Goal: Information Seeking & Learning: Learn about a topic

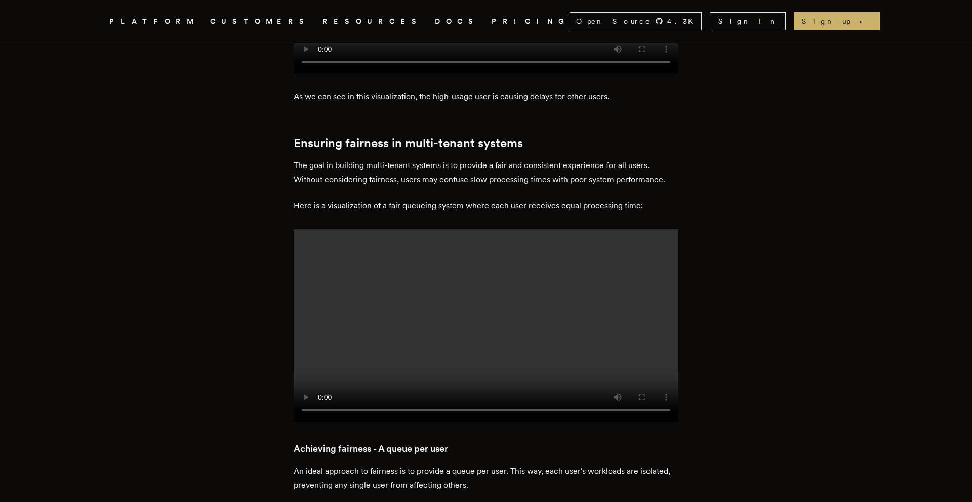
scroll to position [1152, 0]
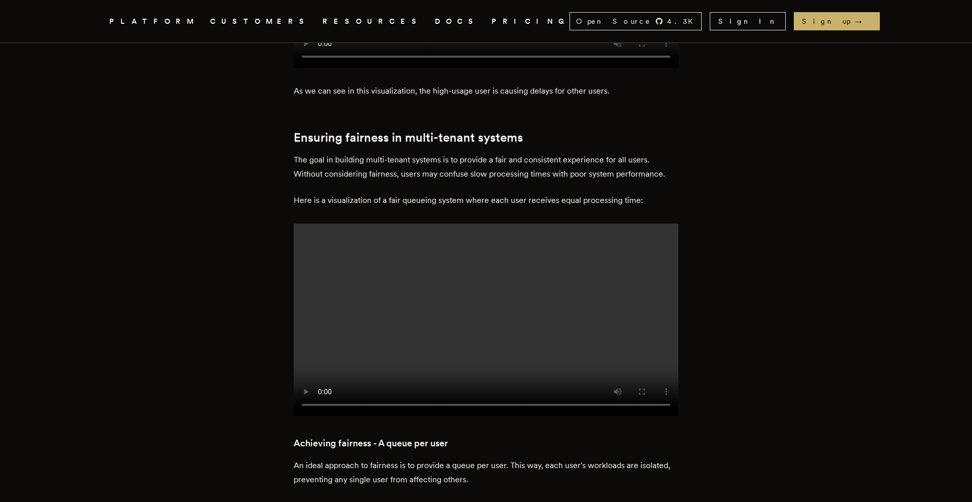
click at [388, 131] on h2 "Ensuring fairness in multi-tenant systems" at bounding box center [486, 138] width 385 height 14
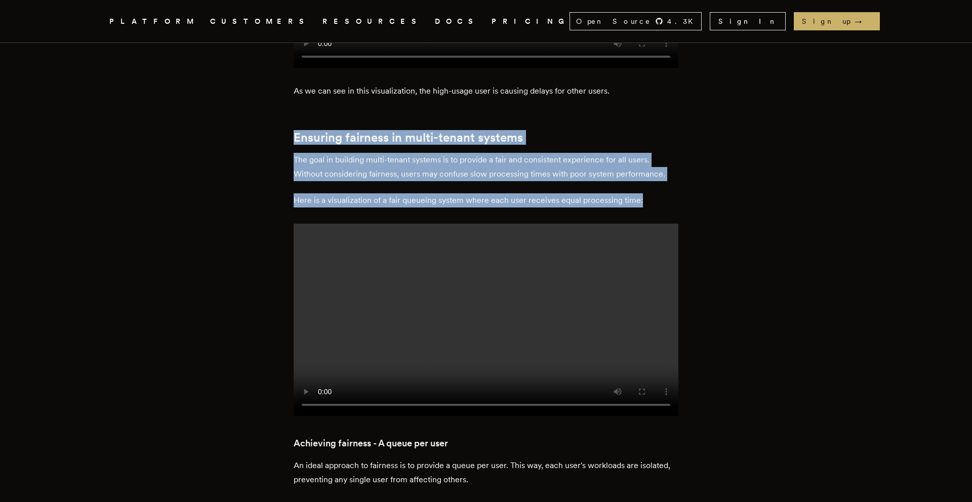
drag, startPoint x: 296, startPoint y: 86, endPoint x: 625, endPoint y: 162, distance: 337.2
click at [625, 193] on p "Here is a visualization of a fair queueing system where each user receives equa…" at bounding box center [486, 200] width 385 height 14
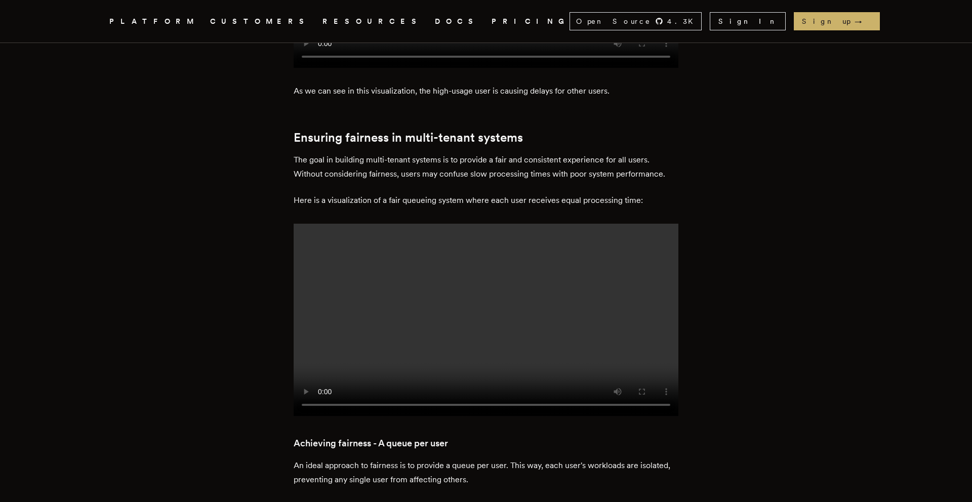
drag, startPoint x: 679, startPoint y: 152, endPoint x: 529, endPoint y: 152, distance: 149.9
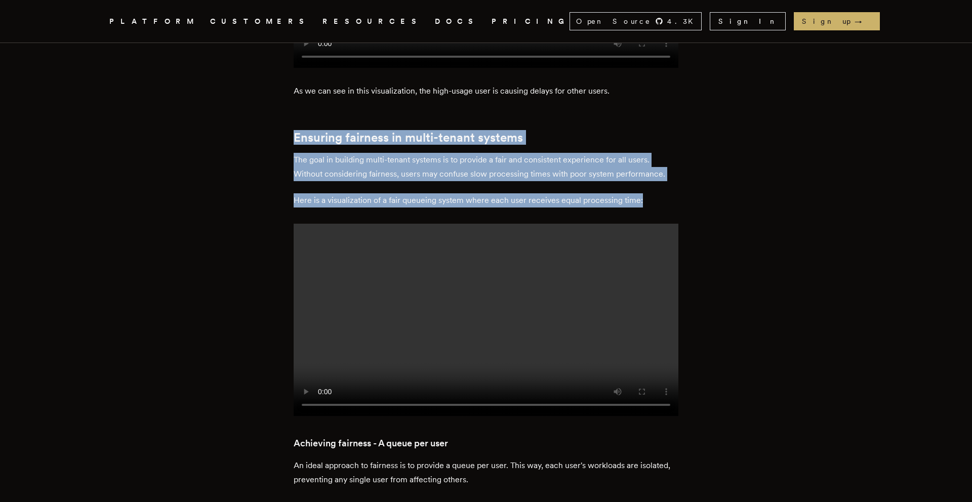
drag, startPoint x: 291, startPoint y: 90, endPoint x: 656, endPoint y: 157, distance: 371.4
click at [656, 193] on p "Here is a visualization of a fair queueing system where each user receives equa…" at bounding box center [486, 200] width 385 height 14
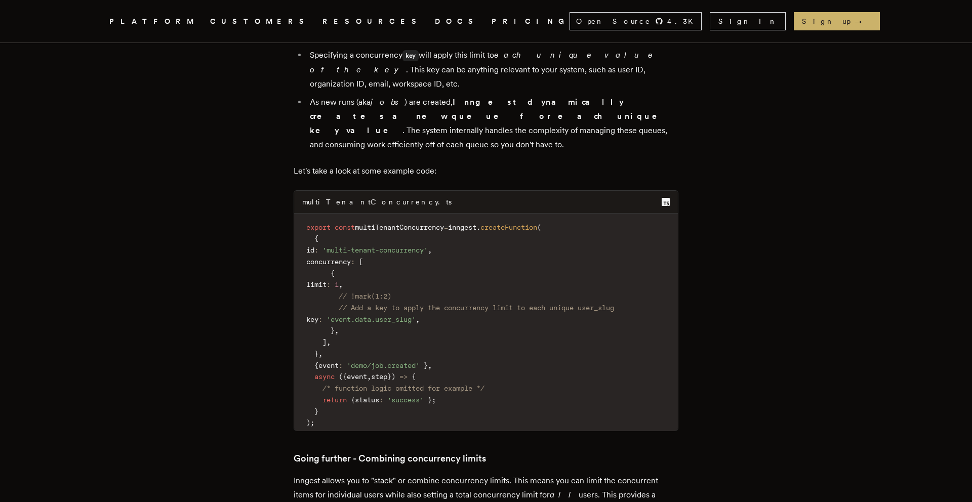
scroll to position [2683, 0]
drag, startPoint x: 316, startPoint y: 213, endPoint x: 485, endPoint y: 289, distance: 184.9
drag, startPoint x: 341, startPoint y: 161, endPoint x: 456, endPoint y: 161, distance: 114.4
click at [456, 219] on code "export const multiTenantConcurrency = inngest . createFunction ( { id : 'multi-…" at bounding box center [486, 325] width 384 height 212
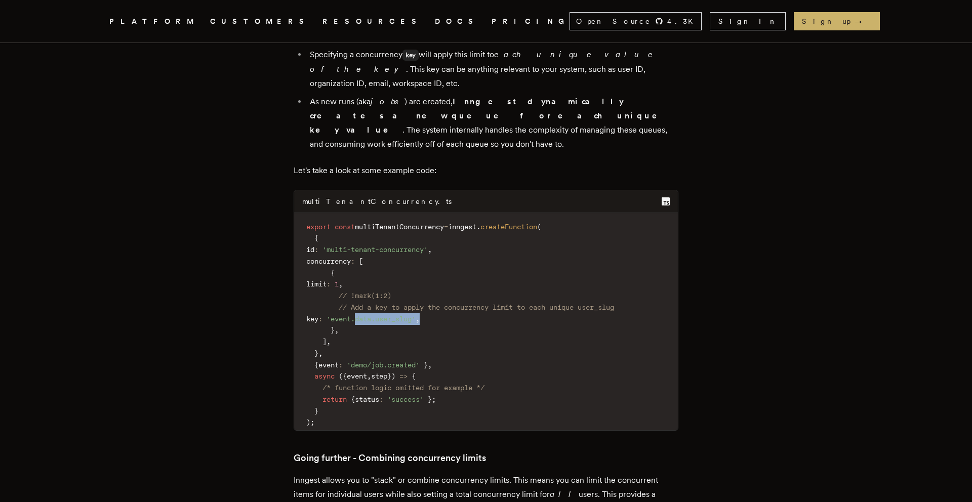
drag, startPoint x: 395, startPoint y: 172, endPoint x: 492, endPoint y: 172, distance: 96.2
click at [492, 219] on code "export const multiTenantConcurrency = inngest . createFunction ( { id : 'multi-…" at bounding box center [486, 325] width 384 height 212
drag, startPoint x: 358, startPoint y: 235, endPoint x: 432, endPoint y: 239, distance: 74.0
click at [432, 384] on span "/* function logic omitted for example */" at bounding box center [404, 388] width 162 height 8
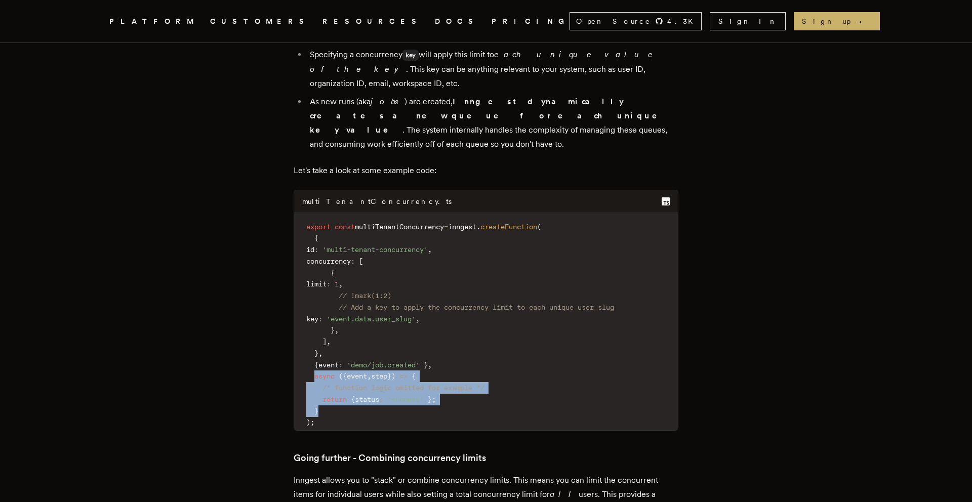
drag, startPoint x: 320, startPoint y: 230, endPoint x: 361, endPoint y: 264, distance: 53.6
click at [361, 264] on code "export const multiTenantConcurrency = inngest . createFunction ( { id : 'multi-…" at bounding box center [486, 325] width 384 height 212
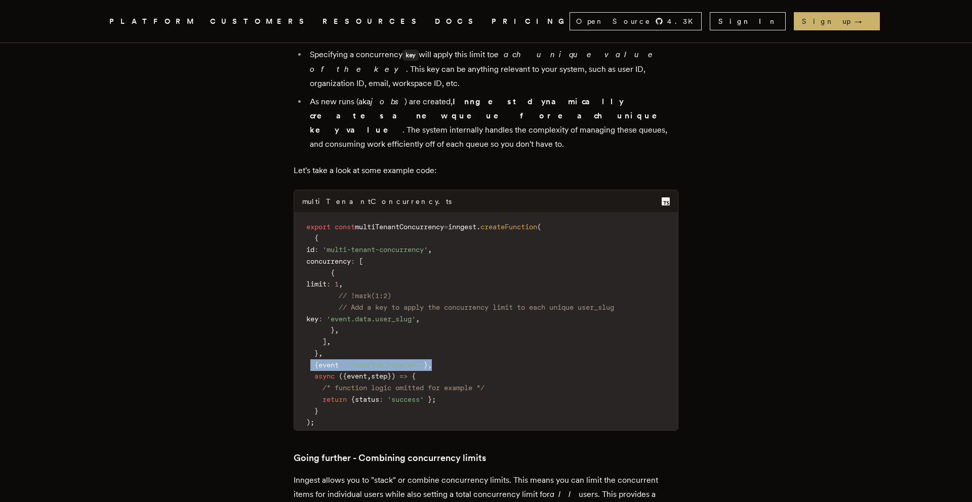
drag, startPoint x: 315, startPoint y: 212, endPoint x: 474, endPoint y: 212, distance: 158.5
click at [474, 219] on code "export const multiTenantConcurrency = inngest . createFunction ( { id : 'multi-…" at bounding box center [486, 325] width 384 height 212
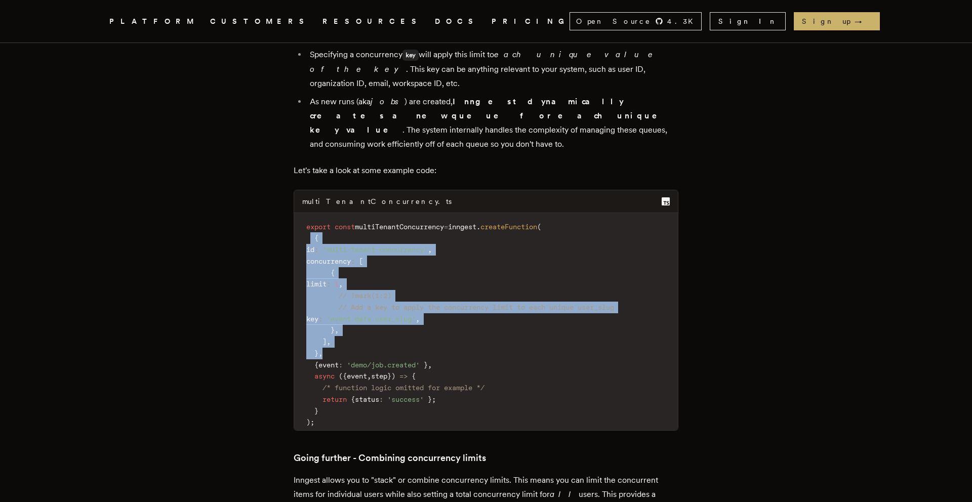
drag, startPoint x: 316, startPoint y: 89, endPoint x: 369, endPoint y: 205, distance: 127.6
click at [369, 219] on code "export const multiTenantConcurrency = inngest . createFunction ( { id : 'multi-…" at bounding box center [486, 325] width 384 height 212
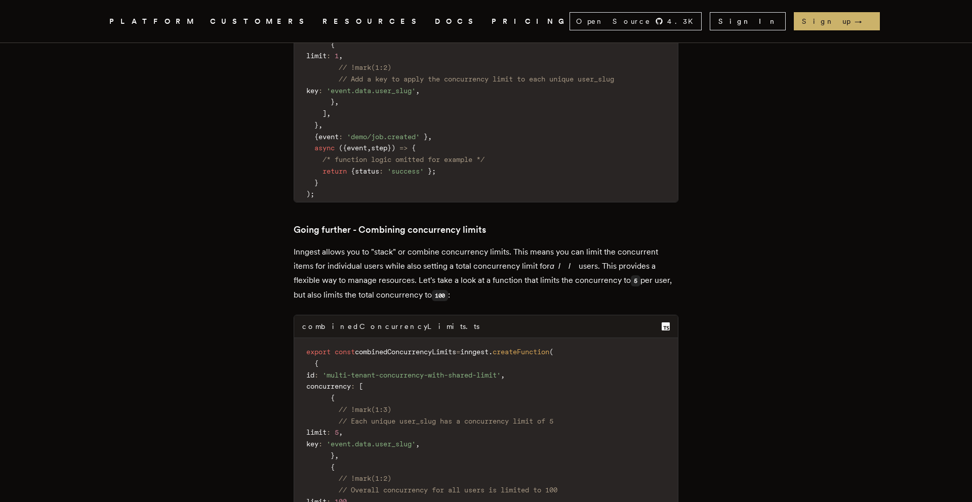
scroll to position [2911, 0]
click at [394, 418] on span "// Each unique user_slug has a concurrency limit of 5" at bounding box center [446, 422] width 215 height 8
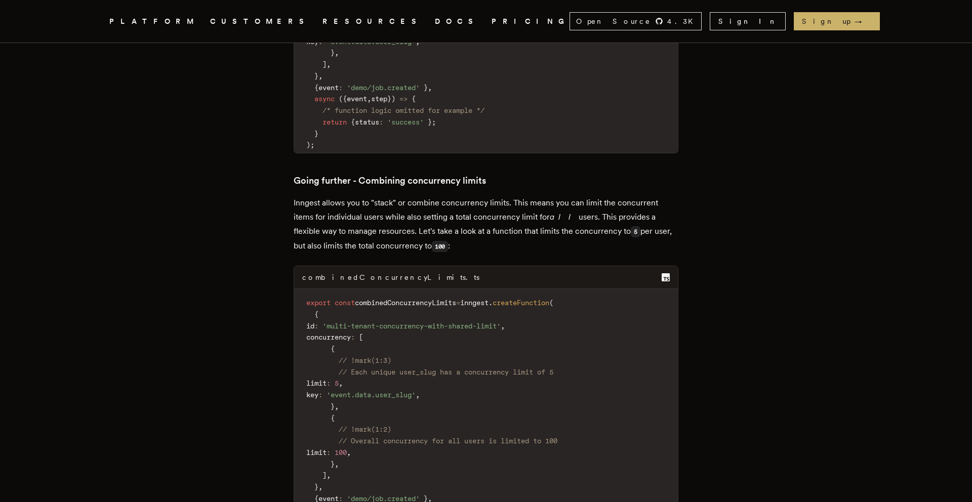
scroll to position [2965, 0]
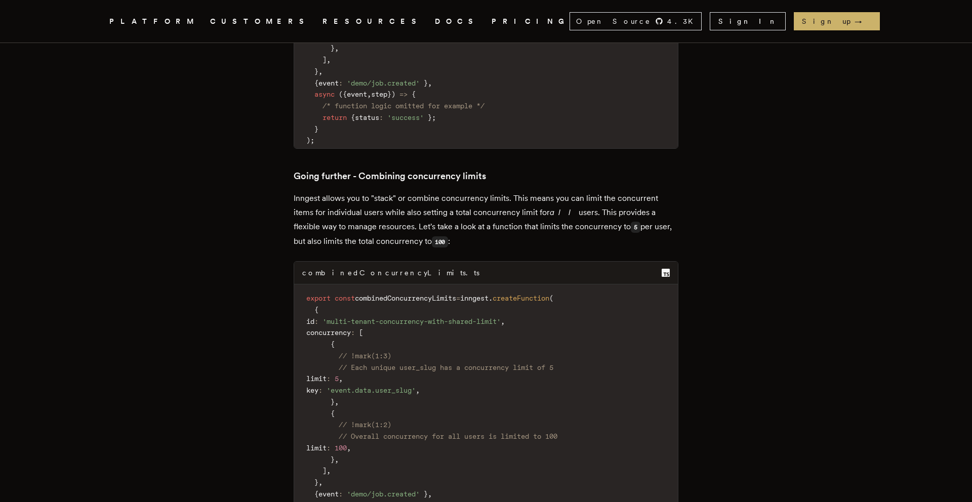
drag, startPoint x: 394, startPoint y: 299, endPoint x: 350, endPoint y: 299, distance: 43.6
click at [350, 299] on code "export const combinedConcurrencyLimits = inngest . createFunction ( { id : 'mul…" at bounding box center [486, 425] width 384 height 269
click at [327, 444] on span "limit" at bounding box center [316, 448] width 20 height 8
drag, startPoint x: 341, startPoint y: 282, endPoint x: 605, endPoint y: 280, distance: 263.8
click at [605, 291] on code "export const combinedConcurrencyLimits = inngest . createFunction ( { id : 'mul…" at bounding box center [486, 425] width 384 height 269
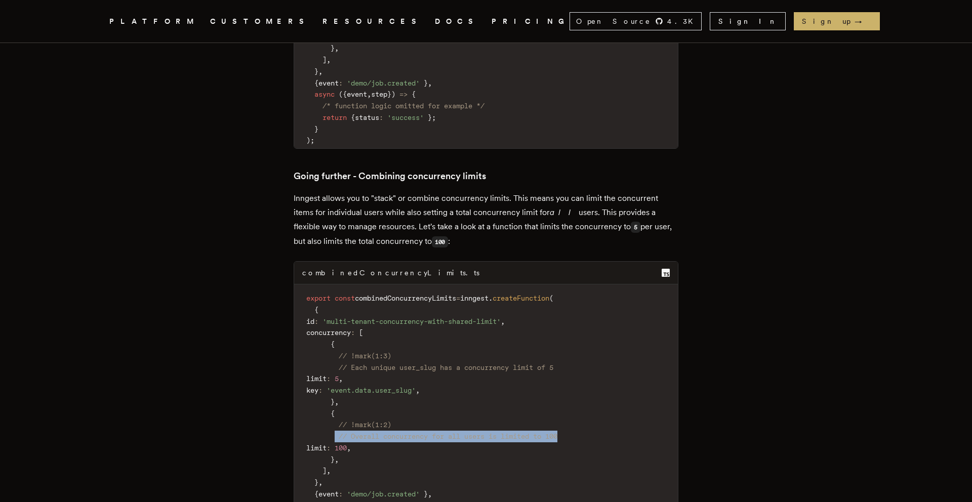
click at [605, 291] on code "export const combinedConcurrencyLimits = inngest . createFunction ( { id : 'mul…" at bounding box center [486, 425] width 384 height 269
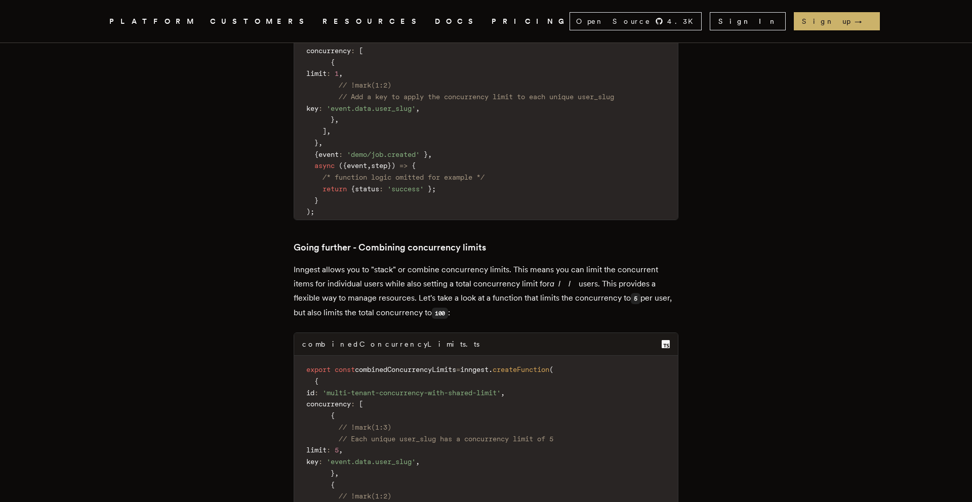
scroll to position [2892, 0]
drag, startPoint x: 342, startPoint y: 370, endPoint x: 415, endPoint y: 370, distance: 72.9
click at [415, 370] on code "export const combinedConcurrencyLimits = inngest . createFunction ( { id : 'mul…" at bounding box center [486, 498] width 384 height 269
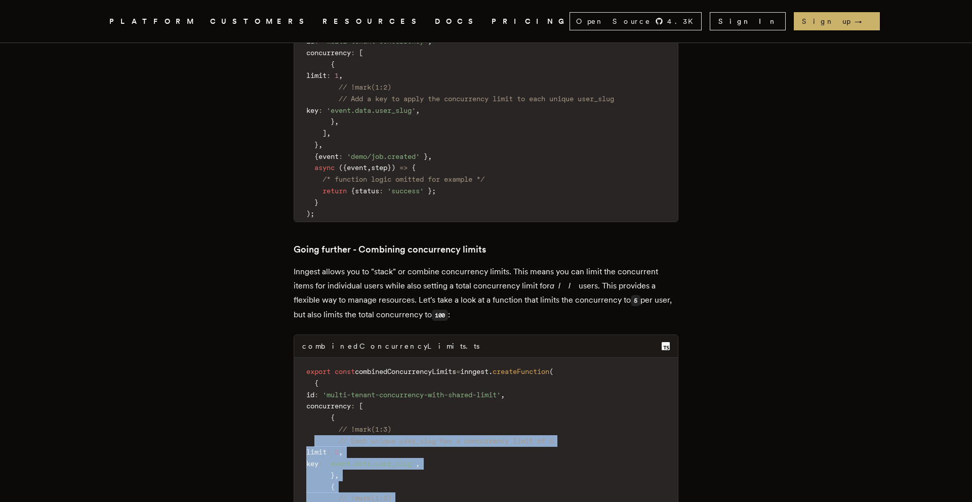
drag, startPoint x: 320, startPoint y: 287, endPoint x: 433, endPoint y: 410, distance: 167.7
click at [433, 410] on code "export const combinedConcurrencyLimits = inngest . createFunction ( { id : 'mul…" at bounding box center [486, 498] width 384 height 269
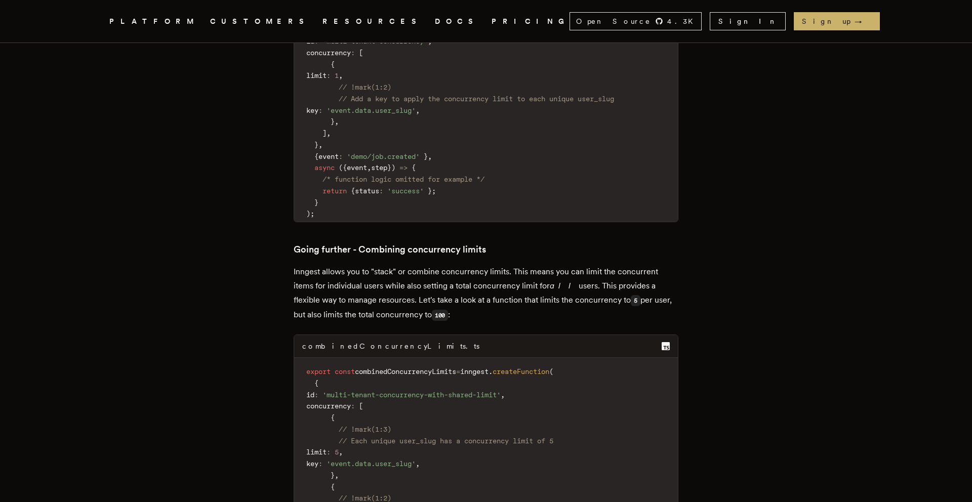
click at [379, 364] on code "export const combinedConcurrencyLimits = inngest . createFunction ( { id : 'mul…" at bounding box center [486, 498] width 384 height 269
drag, startPoint x: 400, startPoint y: 253, endPoint x: 391, endPoint y: 280, distance: 28.8
click at [391, 364] on code "export const combinedConcurrencyLimits = inngest . createFunction ( { id : 'mul…" at bounding box center [486, 498] width 384 height 269
click at [410, 378] on code "export const combinedConcurrencyLimits = inngest . createFunction ( { id : 'mul…" at bounding box center [486, 498] width 384 height 269
drag, startPoint x: 343, startPoint y: 298, endPoint x: 401, endPoint y: 298, distance: 57.2
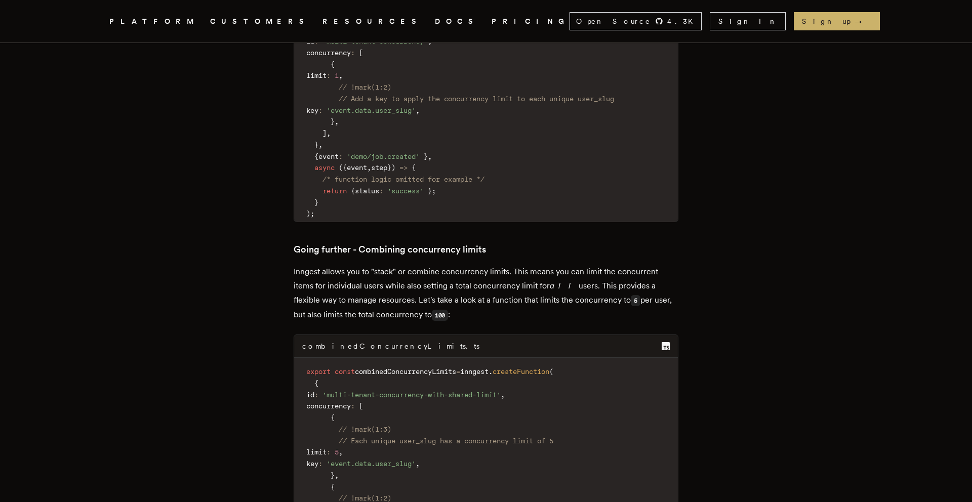
click at [401, 364] on code "export const combinedConcurrencyLimits = inngest . createFunction ( { id : 'mul…" at bounding box center [486, 498] width 384 height 269
drag, startPoint x: 422, startPoint y: 284, endPoint x: 494, endPoint y: 284, distance: 71.4
click at [494, 364] on code "export const combinedConcurrencyLimits = inngest . createFunction ( { id : 'mul…" at bounding box center [486, 498] width 384 height 269
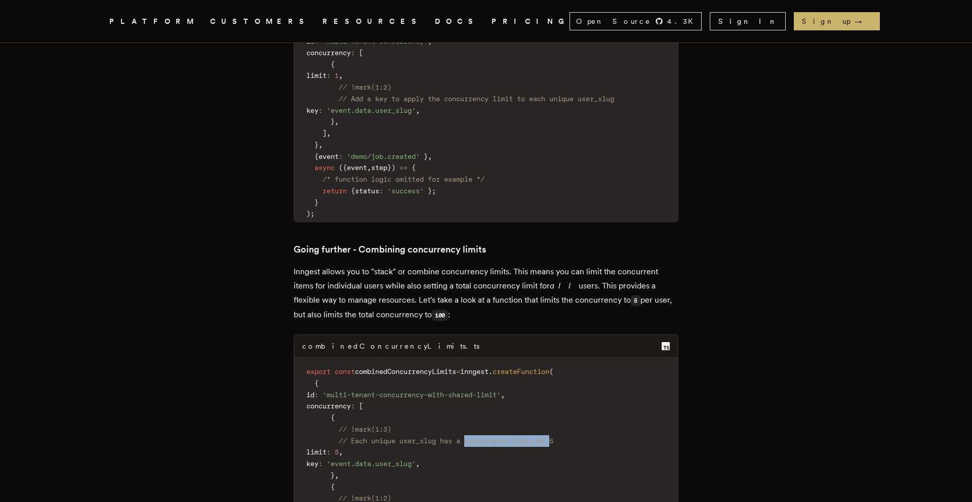
drag, startPoint x: 494, startPoint y: 284, endPoint x: 570, endPoint y: 285, distance: 76.5
click at [570, 364] on code "export const combinedConcurrencyLimits = inngest . createFunction ( { id : 'mul…" at bounding box center [486, 498] width 384 height 269
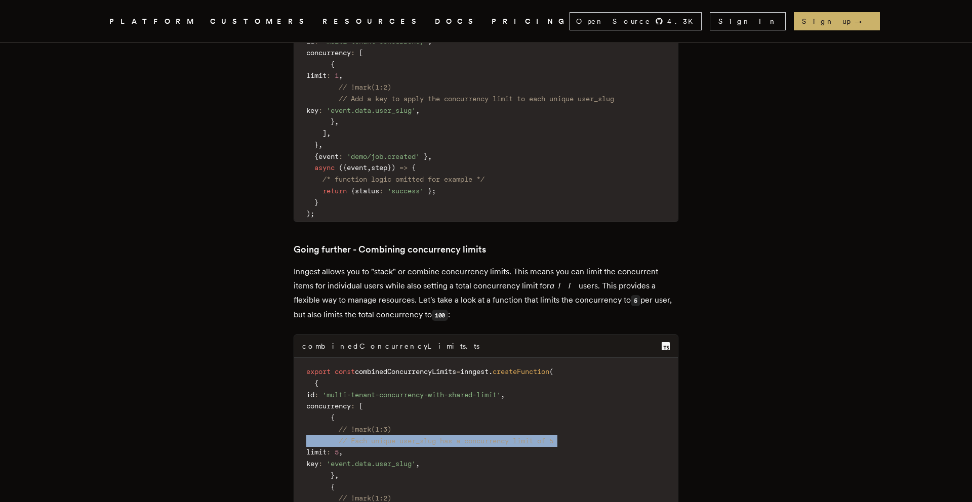
click at [570, 364] on code "export const combinedConcurrencyLimits = inngest . createFunction ( { id : 'mul…" at bounding box center [486, 498] width 384 height 269
click at [449, 358] on pre "export const combinedConcurrencyLimits = inngest . createFunction ( { id : 'mul…" at bounding box center [486, 495] width 384 height 275
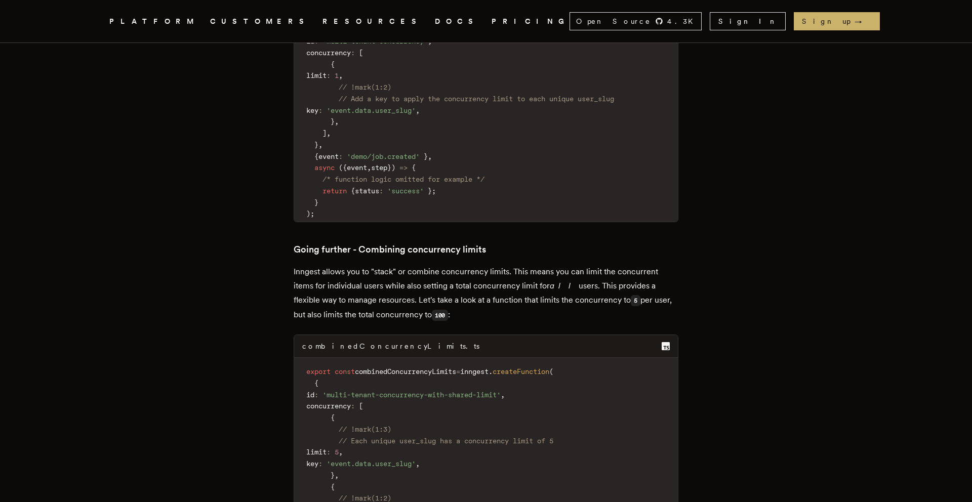
click at [489, 364] on code "export const combinedConcurrencyLimits = inngest . createFunction ( { id : 'mul…" at bounding box center [486, 498] width 384 height 269
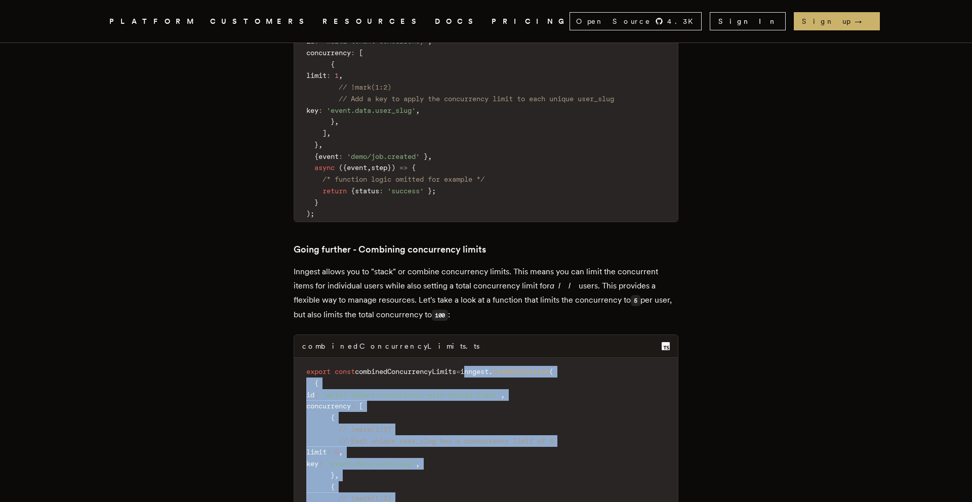
drag, startPoint x: 486, startPoint y: 221, endPoint x: 558, endPoint y: 479, distance: 267.6
click at [558, 479] on code "export const combinedConcurrencyLimits = inngest . createFunction ( { id : 'mul…" at bounding box center [486, 498] width 384 height 269
click at [544, 423] on code "export const combinedConcurrencyLimits = inngest . createFunction ( { id : 'mul…" at bounding box center [486, 498] width 384 height 269
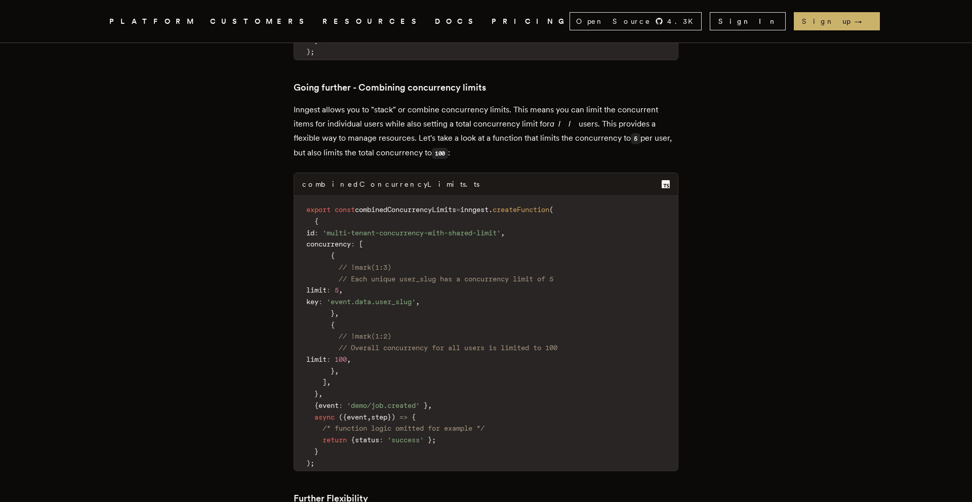
scroll to position [3055, 0]
click at [453, 290] on code "export const combinedConcurrencyLimits = inngest . createFunction ( { id : 'mul…" at bounding box center [486, 336] width 384 height 269
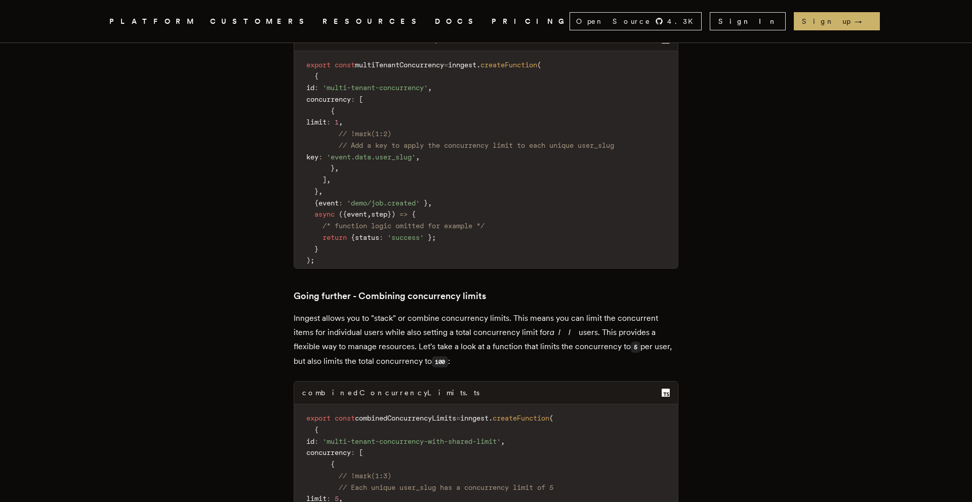
scroll to position [2818, 0]
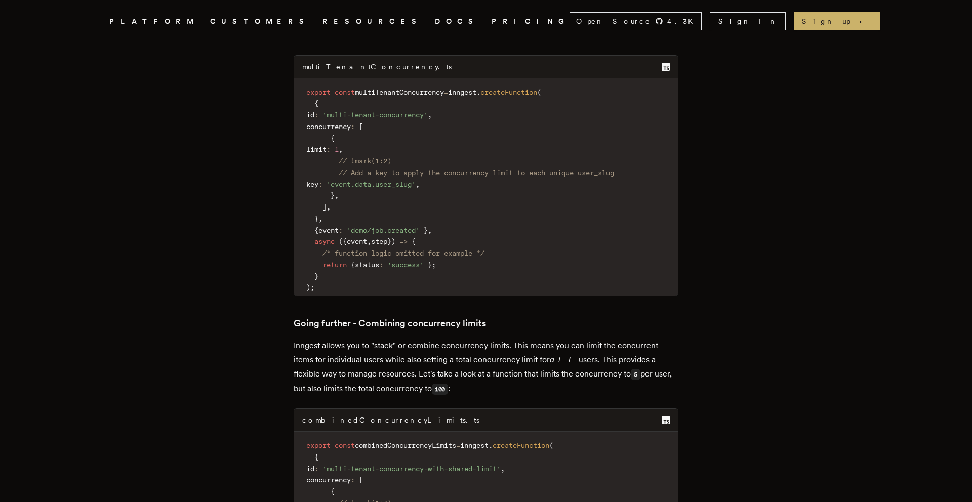
click at [435, 339] on p "Inngest allows you to "stack" or combine concurrency limits. This means you can…" at bounding box center [486, 368] width 385 height 58
click at [308, 339] on p "Inngest allows you to "stack" or combine concurrency limits. This means you can…" at bounding box center [486, 368] width 385 height 58
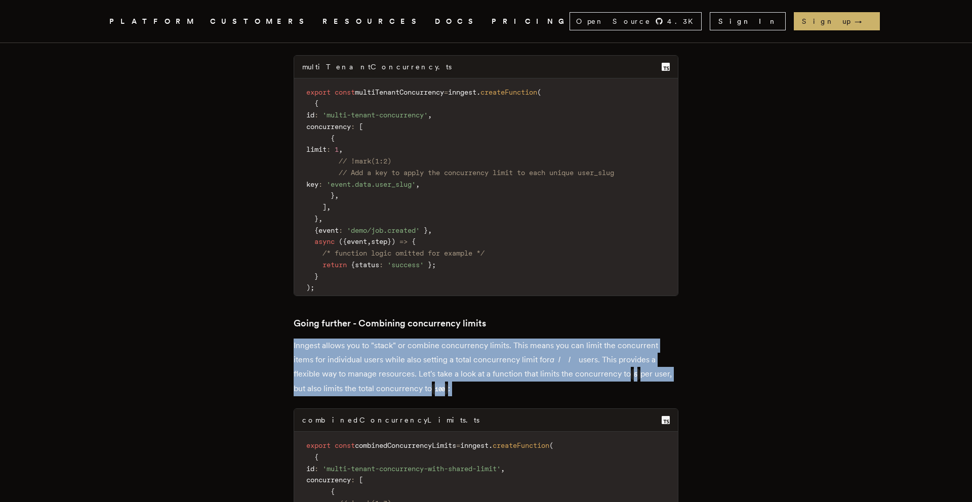
drag, startPoint x: 280, startPoint y: 193, endPoint x: 508, endPoint y: 247, distance: 234.6
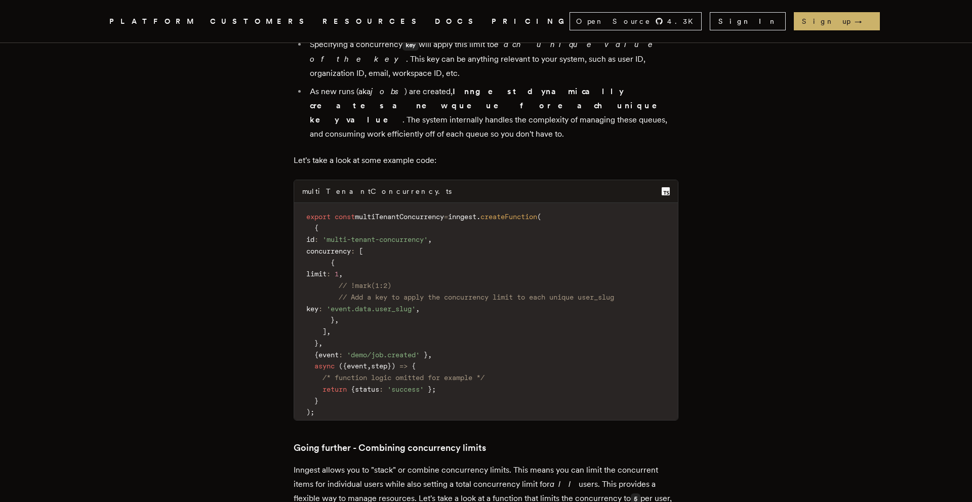
scroll to position [2693, 0]
click at [504, 294] on span "// Add a key to apply the concurrency limit to each unique user_slug" at bounding box center [476, 298] width 275 height 8
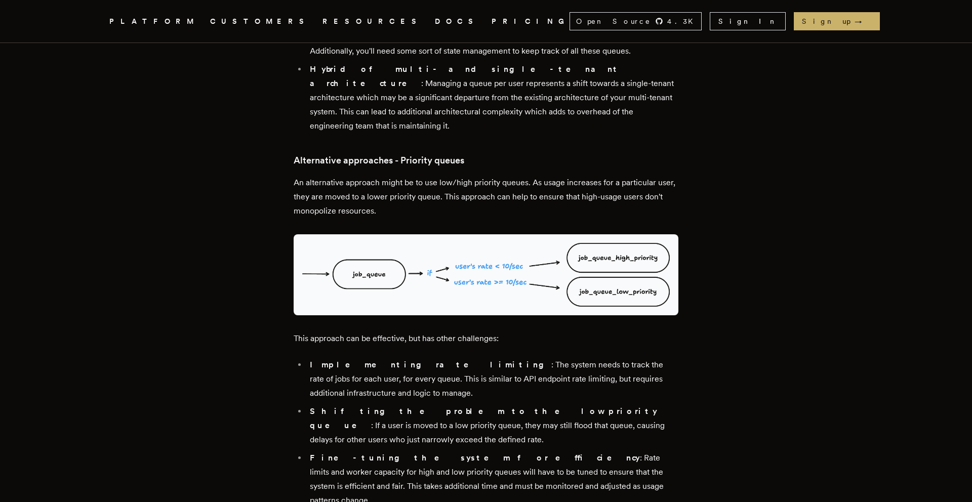
scroll to position [1969, 0]
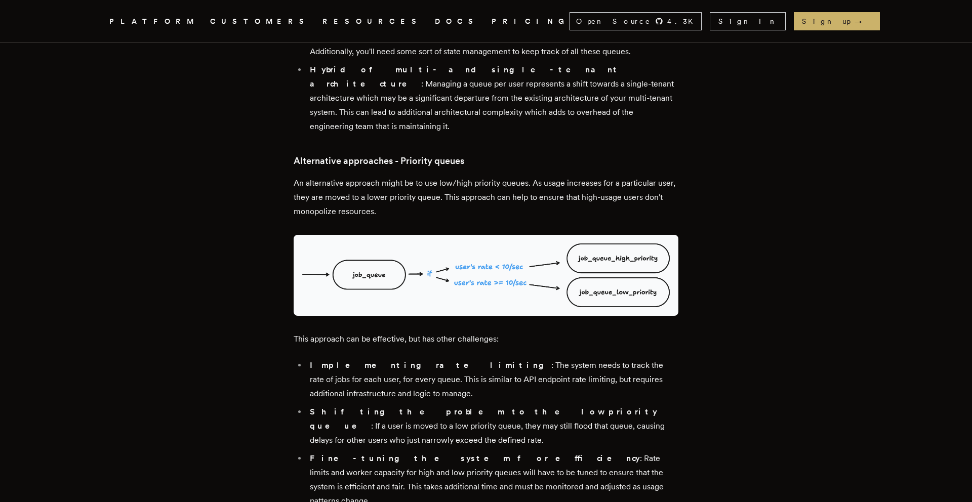
click at [517, 176] on p "An alternative approach might be to use low/high priority queues. As usage incr…" at bounding box center [486, 197] width 385 height 43
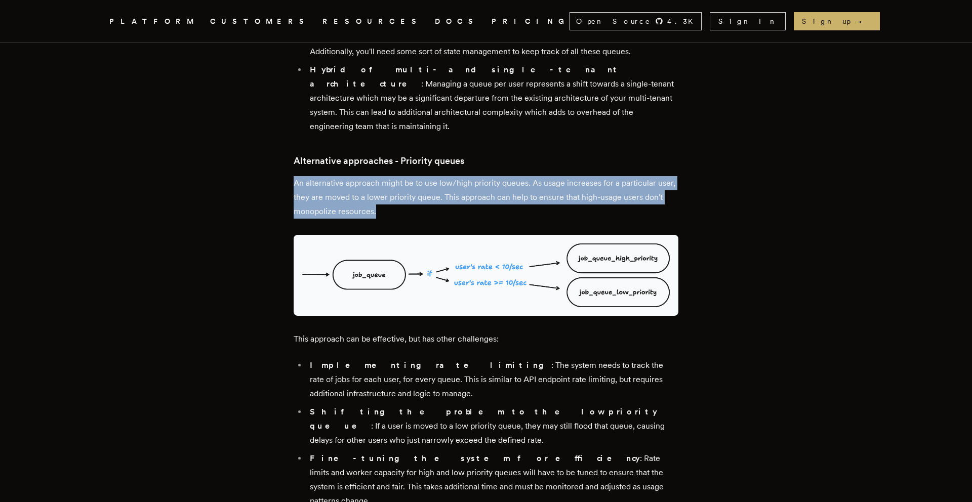
drag, startPoint x: 286, startPoint y: 88, endPoint x: 431, endPoint y: 126, distance: 150.8
click at [431, 126] on main "Fixing noisy neighbor problems in multi-tenant queueing systems Ensuring fairne…" at bounding box center [486, 55] width 405 height 3963
click at [390, 176] on p "An alternative approach might be to use low/high priority queues. As usage incr…" at bounding box center [486, 197] width 385 height 43
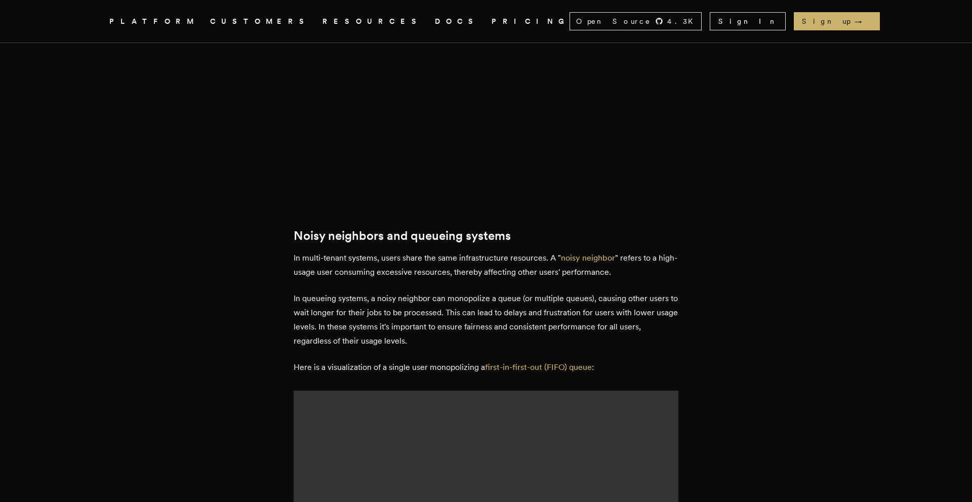
scroll to position [622, 0]
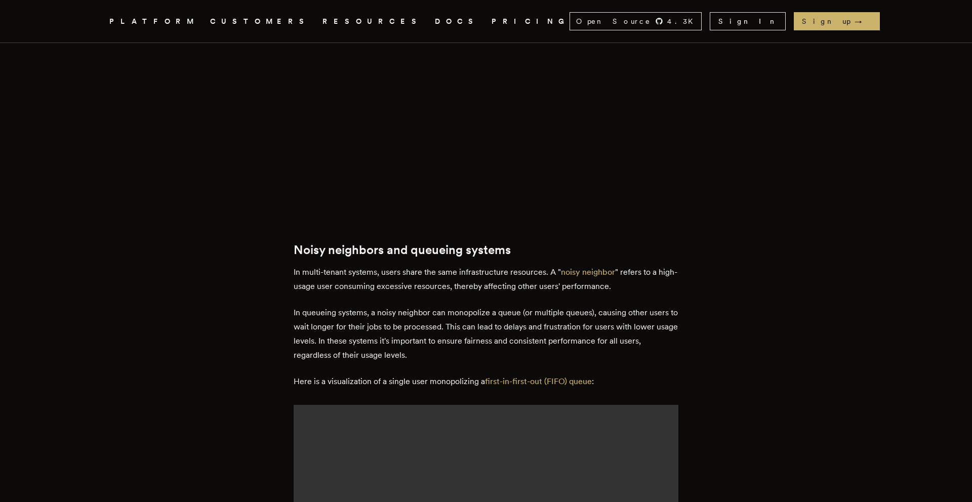
click at [435, 18] on link "DOCS" at bounding box center [457, 21] width 45 height 13
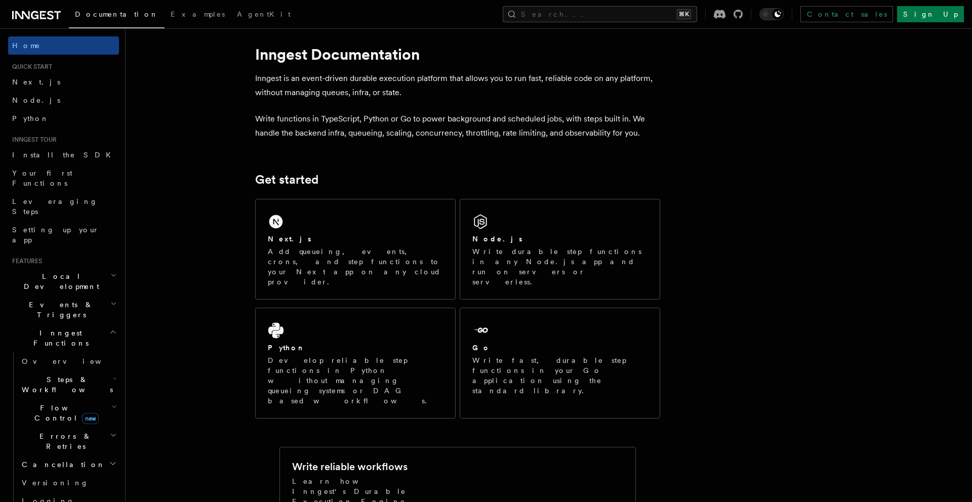
scroll to position [12, 0]
click at [110, 296] on h2 "Events & Triggers" at bounding box center [63, 310] width 111 height 28
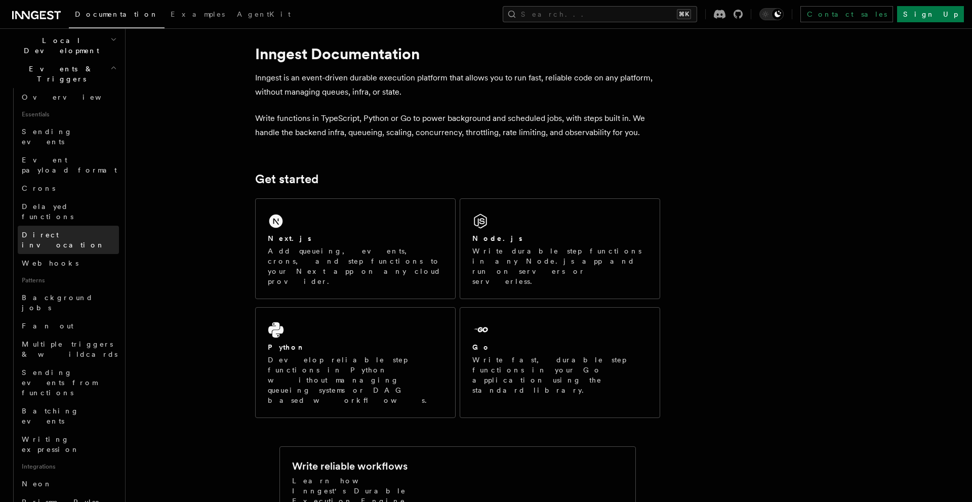
scroll to position [188, 0]
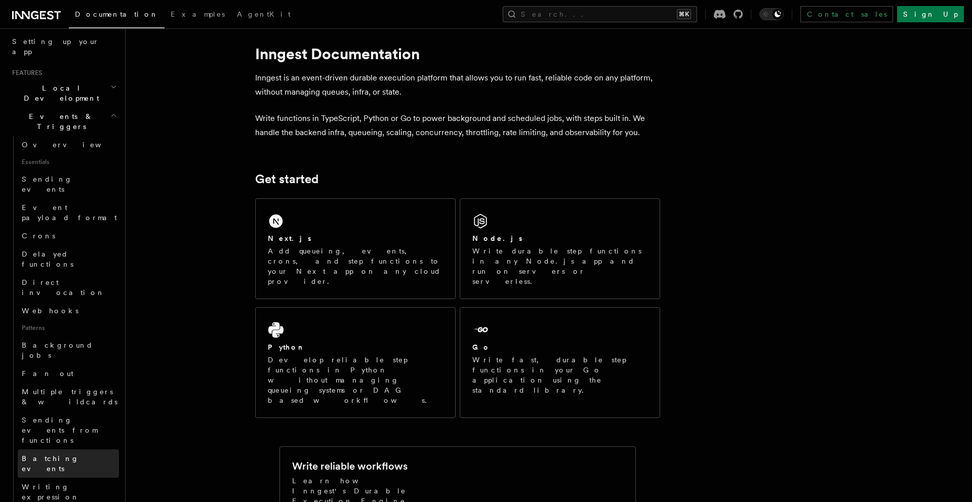
click at [72, 454] on span "Batching events" at bounding box center [70, 464] width 97 height 20
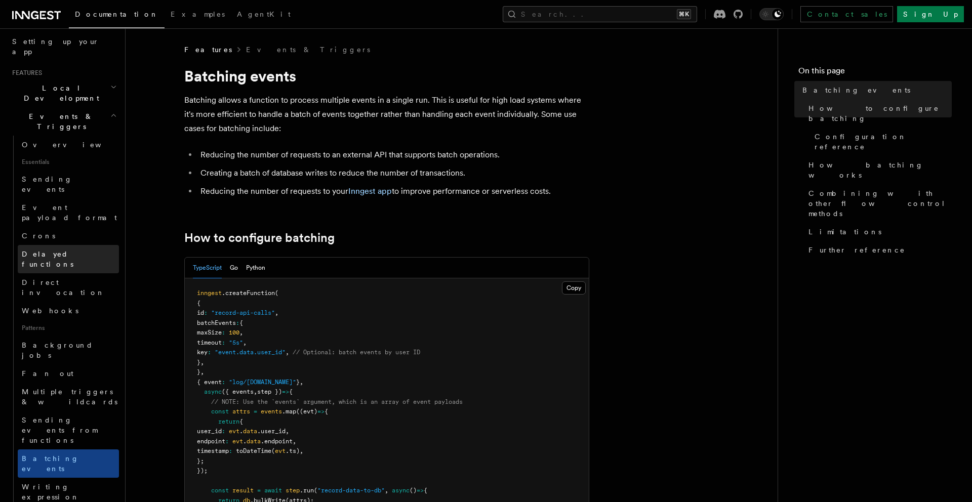
click at [63, 250] on span "Delayed functions" at bounding box center [48, 259] width 52 height 18
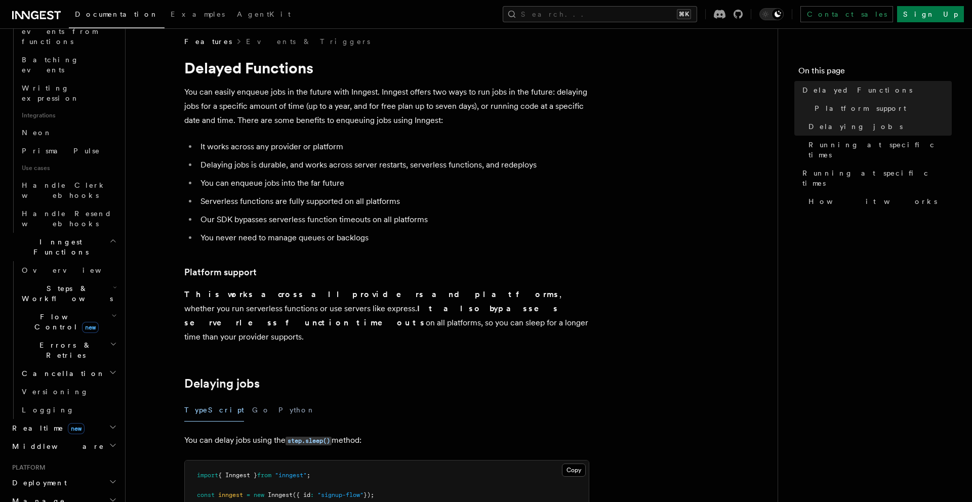
scroll to position [567, 0]
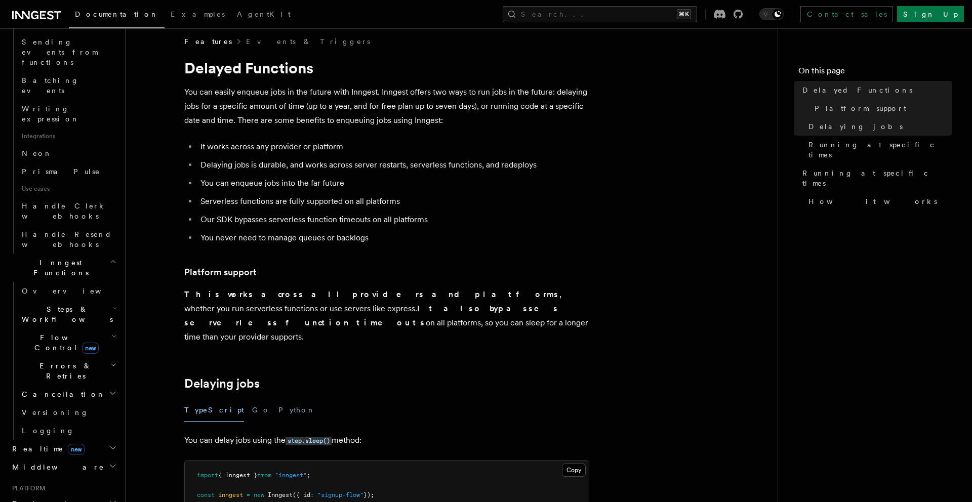
click at [111, 333] on icon "button" at bounding box center [114, 337] width 6 height 8
click at [60, 401] on span "Concurrency" at bounding box center [64, 405] width 67 height 8
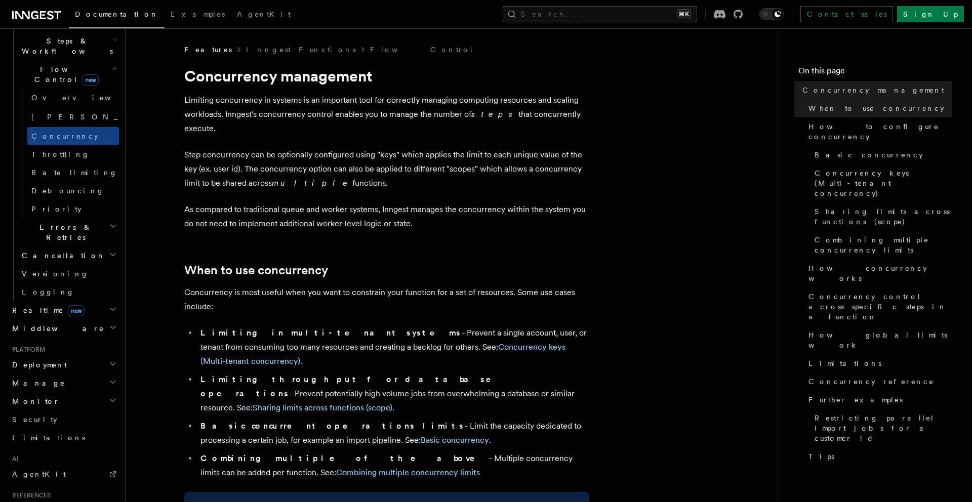
scroll to position [338, 0]
click at [48, 168] on span "Rate limiting" at bounding box center [74, 173] width 86 height 10
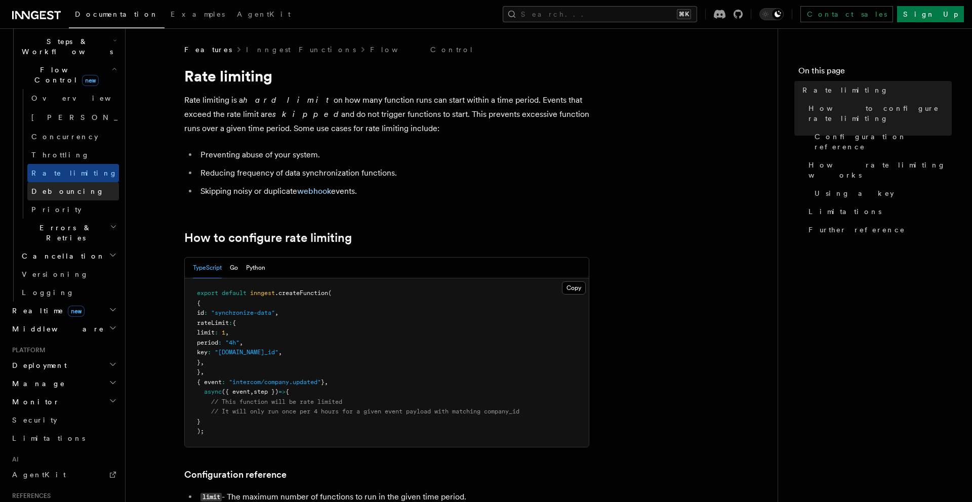
click at [55, 187] on span "Debouncing" at bounding box center [67, 191] width 73 height 8
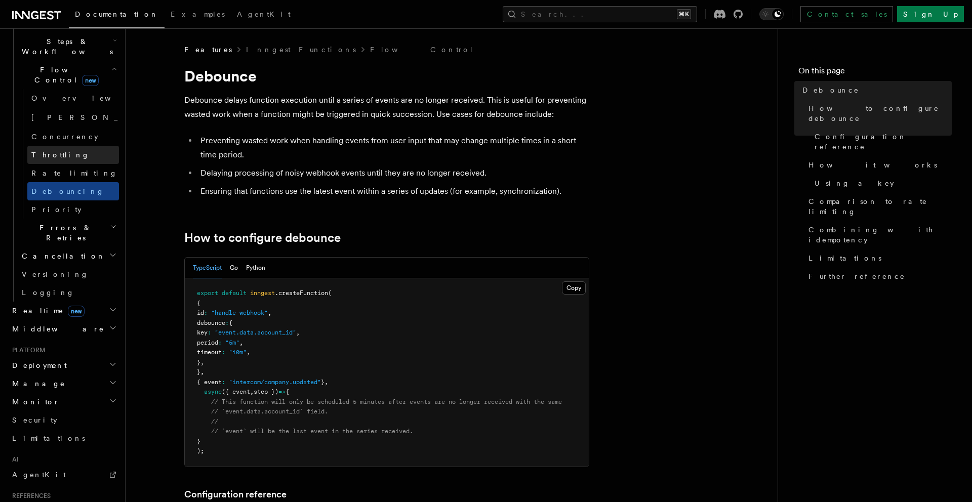
click at [50, 151] on span "Throttling" at bounding box center [60, 155] width 58 height 8
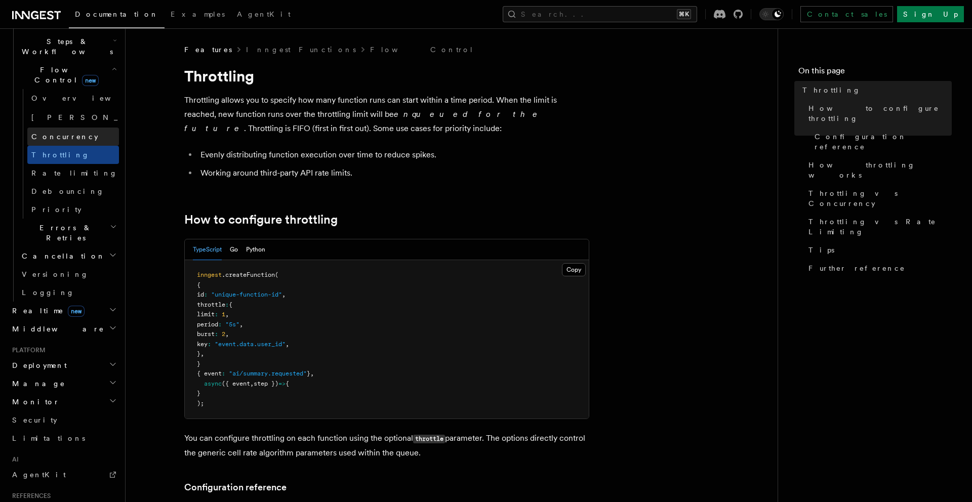
click at [56, 133] on span "Concurrency" at bounding box center [64, 137] width 67 height 8
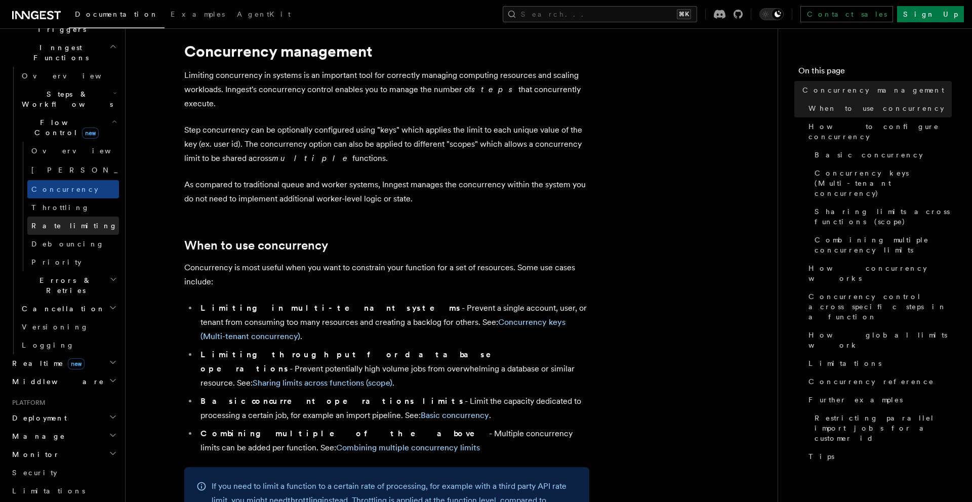
scroll to position [283, 0]
click at [41, 116] on h2 "Flow Control new" at bounding box center [68, 130] width 101 height 28
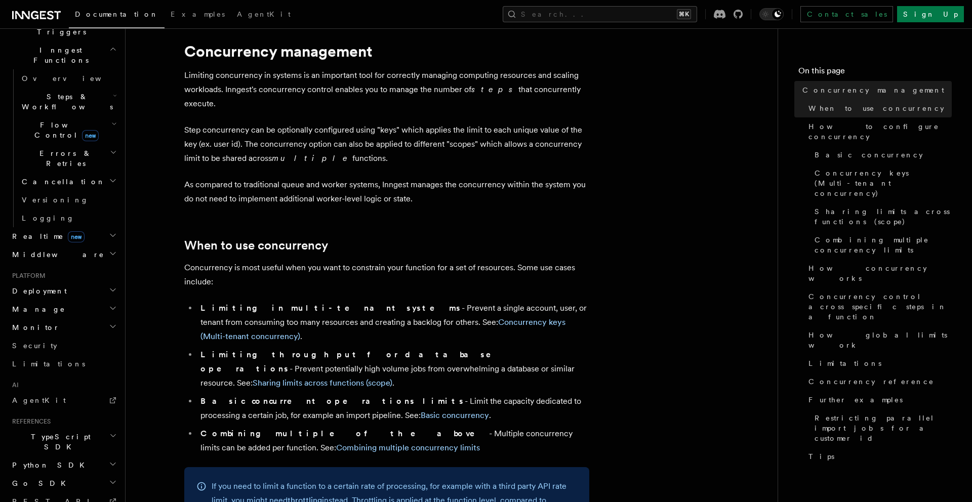
click at [39, 120] on span "Flow Control new" at bounding box center [65, 130] width 94 height 20
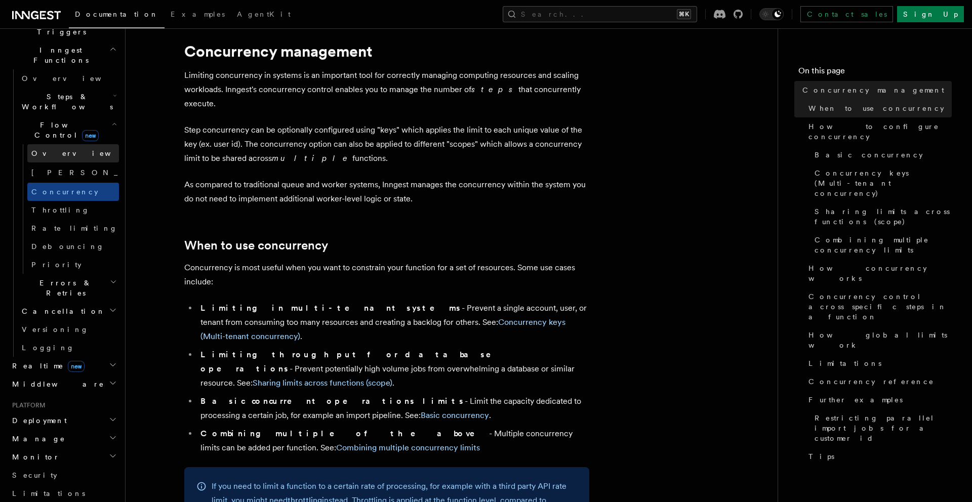
click at [51, 149] on span "Overview" at bounding box center [83, 153] width 104 height 8
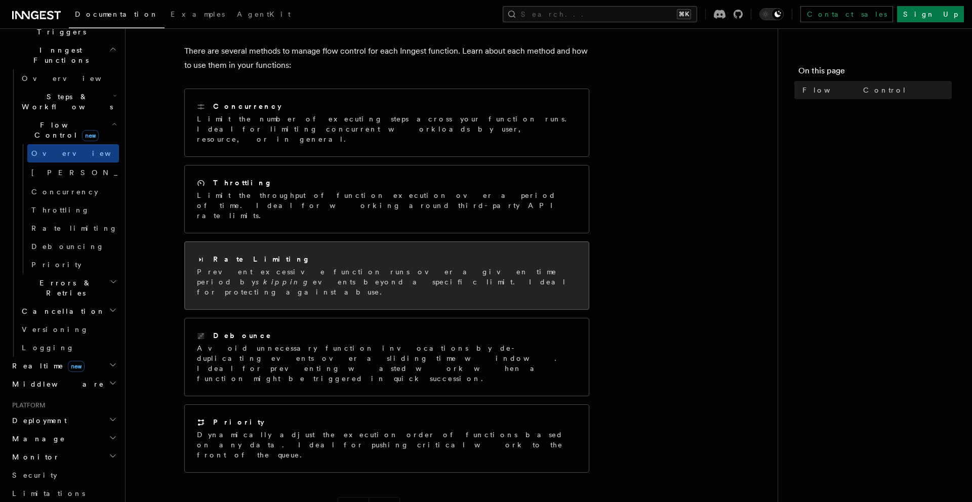
scroll to position [100, 0]
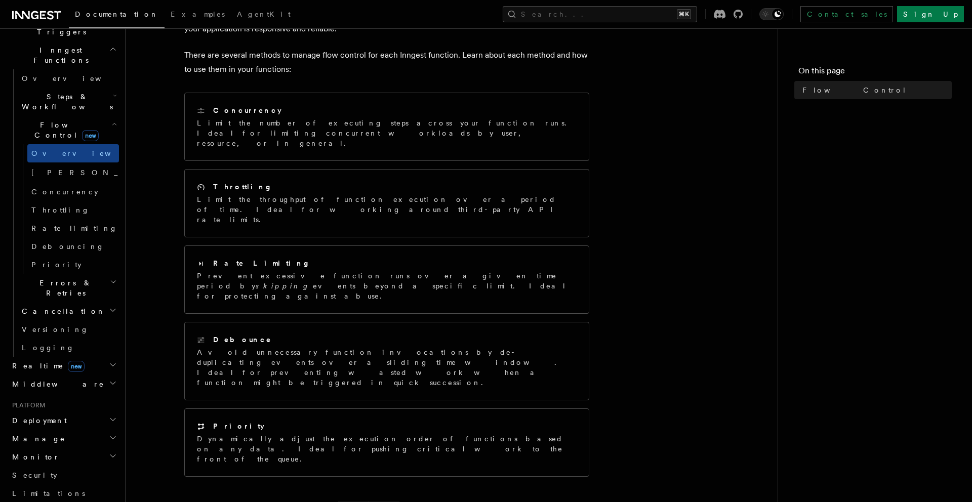
click at [118, 274] on h2 "Errors & Retries" at bounding box center [68, 288] width 101 height 28
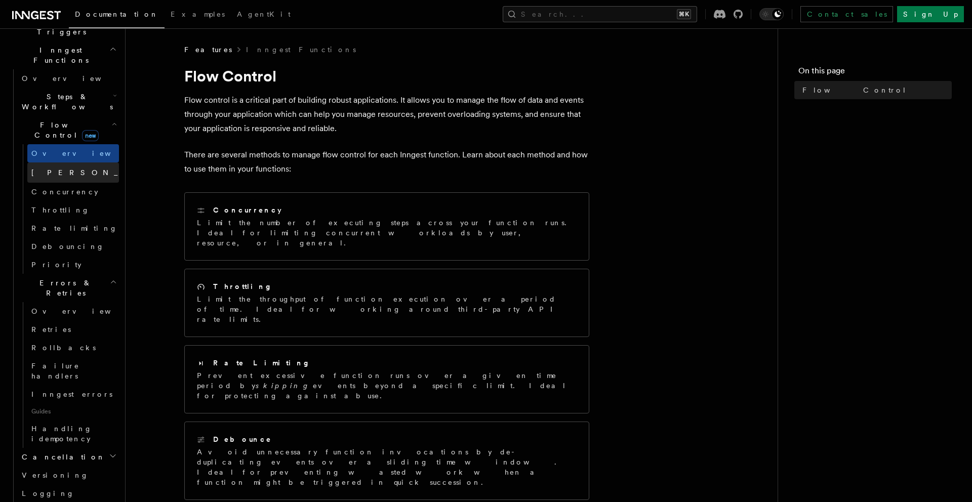
click at [70, 163] on link "[PERSON_NAME] new" at bounding box center [73, 173] width 92 height 20
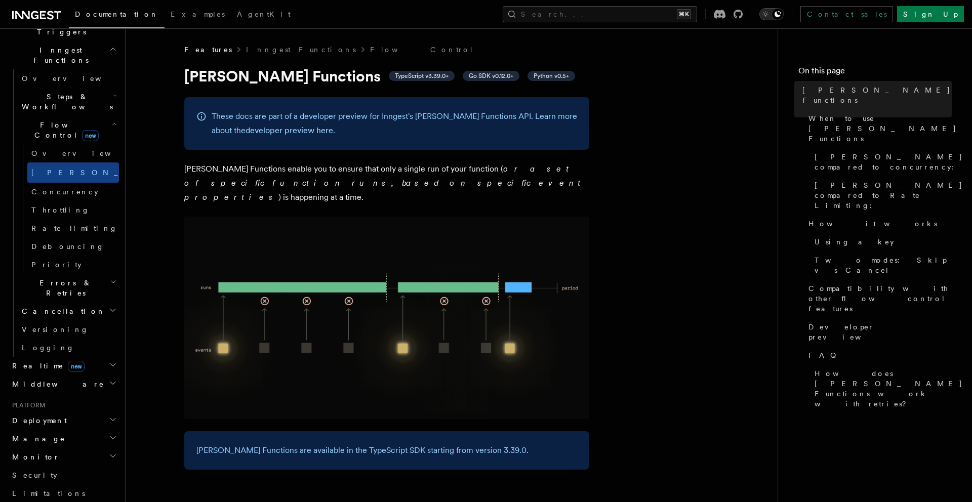
click at [782, 11] on icon "Toggle dark mode" at bounding box center [778, 14] width 8 height 8
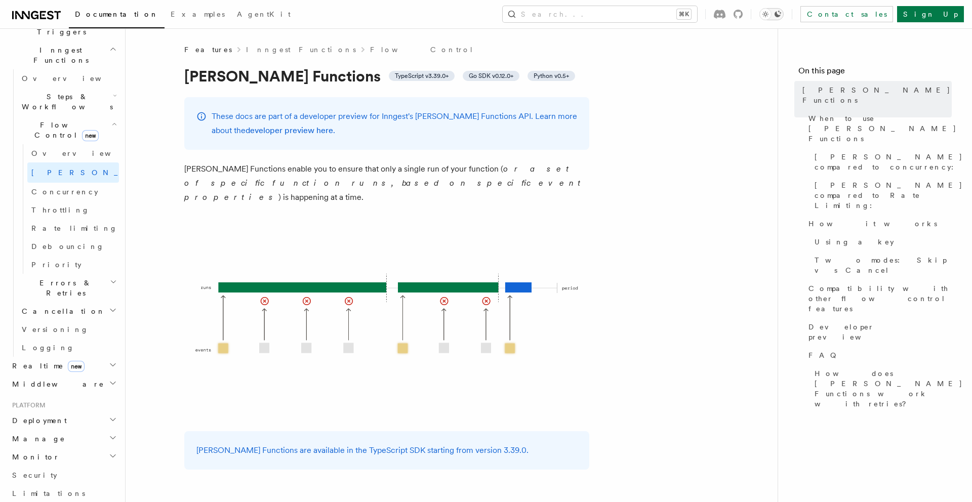
click at [782, 11] on icon "Toggle dark mode" at bounding box center [778, 14] width 8 height 8
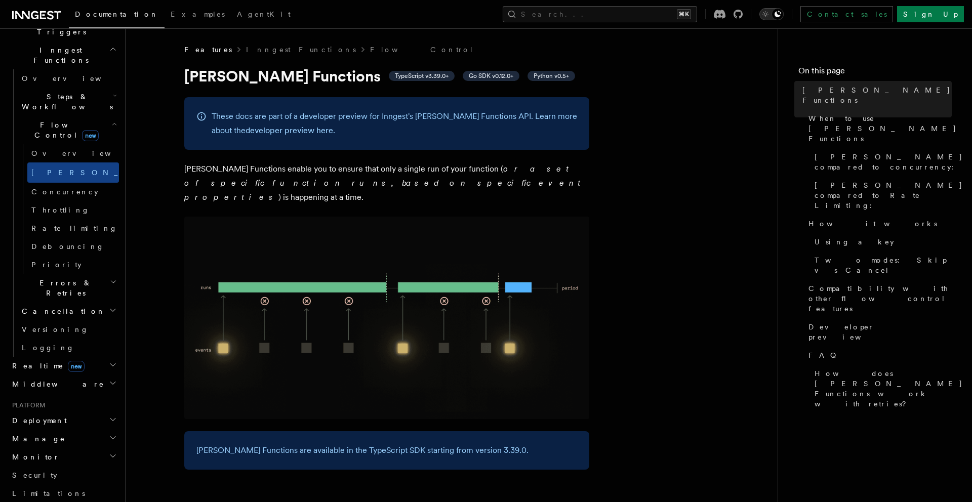
click at [782, 11] on icon "Toggle dark mode" at bounding box center [778, 14] width 8 height 8
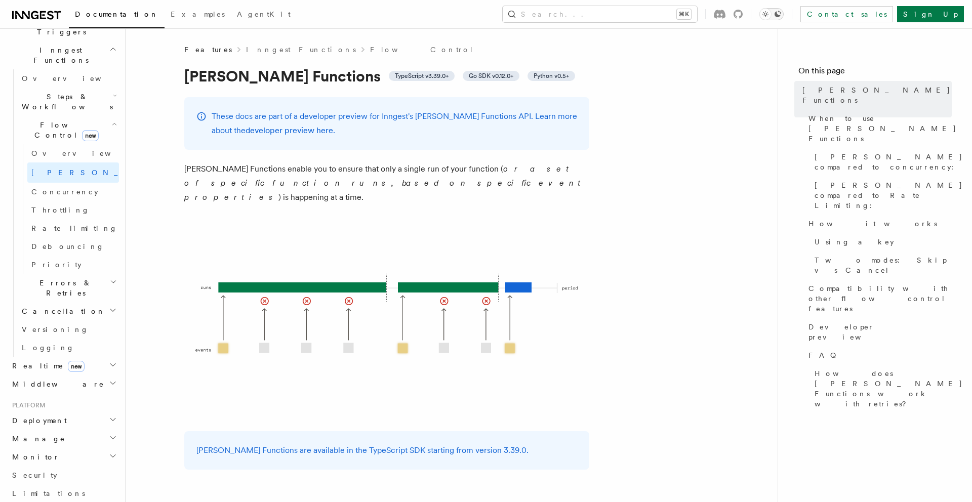
click at [782, 11] on icon "Toggle dark mode" at bounding box center [778, 14] width 8 height 8
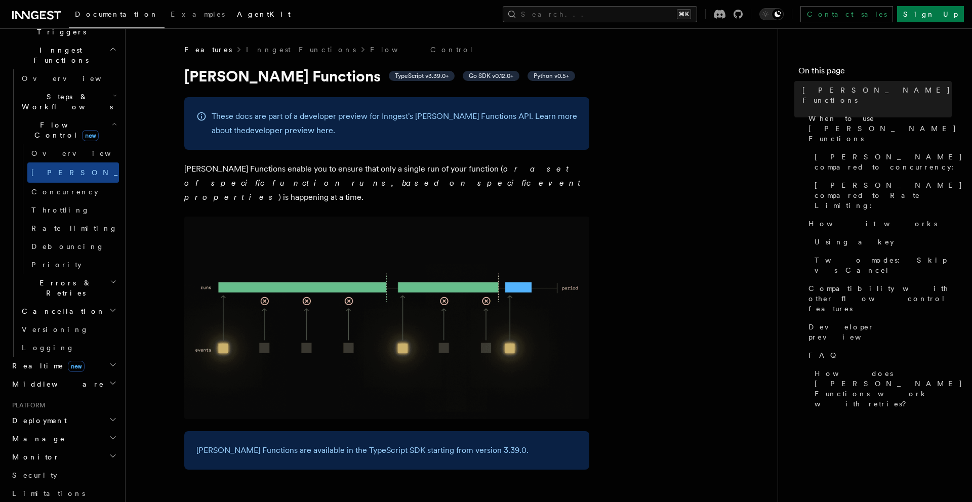
click at [231, 22] on link "AgentKit" at bounding box center [264, 15] width 66 height 24
